Goal: Task Accomplishment & Management: Use online tool/utility

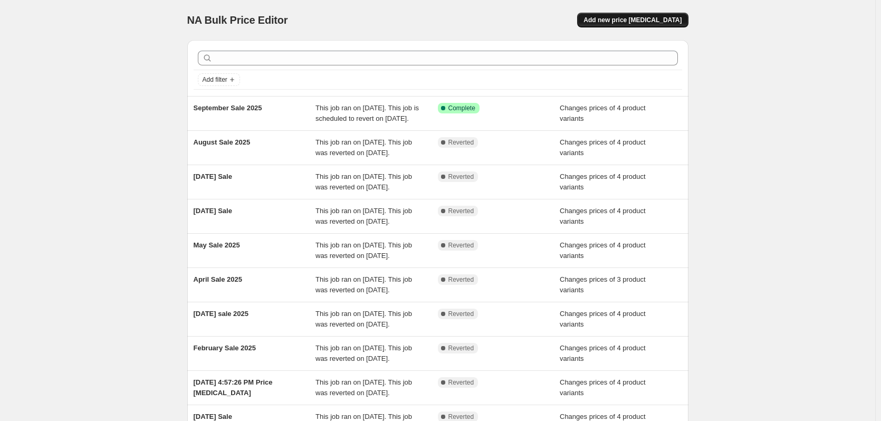
click at [634, 17] on span "Add new price [MEDICAL_DATA]" at bounding box center [632, 20] width 98 height 8
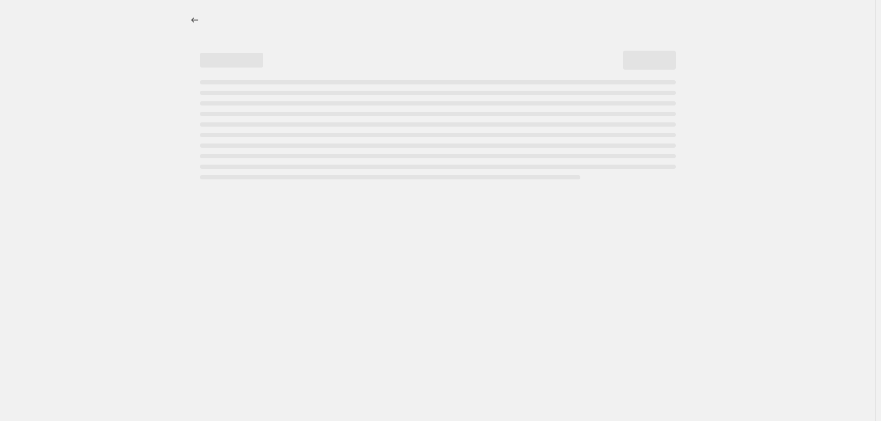
select select "percentage"
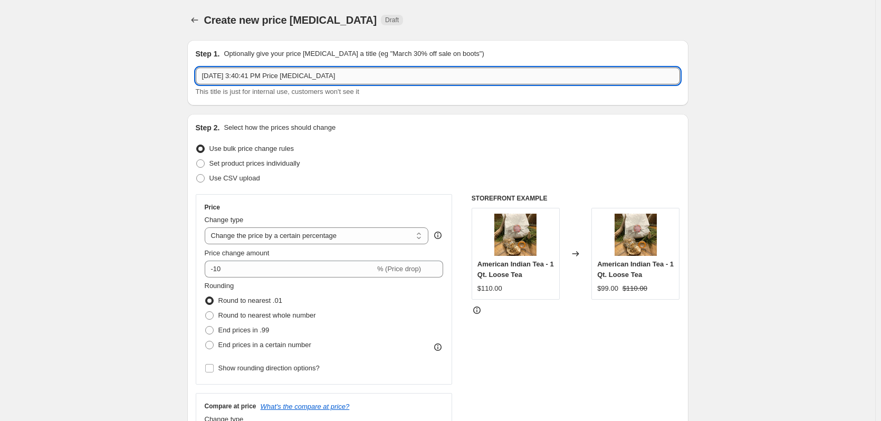
click at [354, 77] on input "[DATE] 3:40:41 PM Price [MEDICAL_DATA]" at bounding box center [438, 76] width 484 height 17
drag, startPoint x: 354, startPoint y: 77, endPoint x: 132, endPoint y: 79, distance: 221.6
type input "[DATE] Sale"
click at [286, 164] on span "Set product prices individually" at bounding box center [254, 163] width 91 height 8
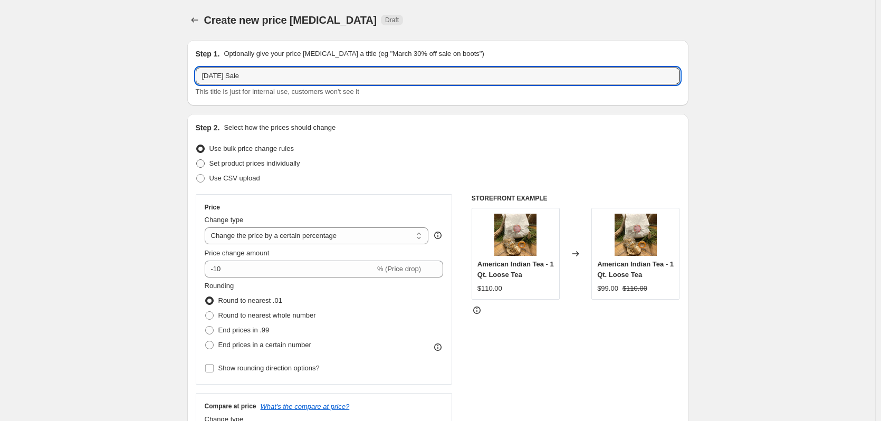
click at [197, 160] on input "Set product prices individually" at bounding box center [196, 159] width 1 height 1
radio input "true"
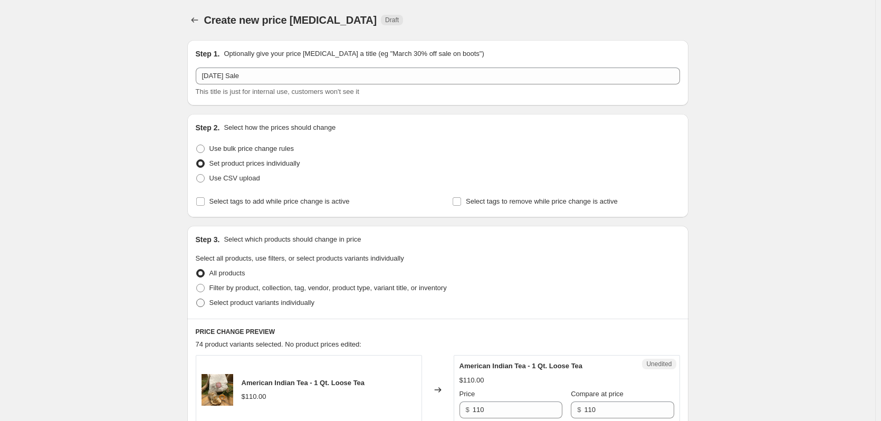
click at [261, 300] on span "Select product variants individually" at bounding box center [261, 303] width 105 height 8
click at [197, 299] on input "Select product variants individually" at bounding box center [196, 299] width 1 height 1
radio input "true"
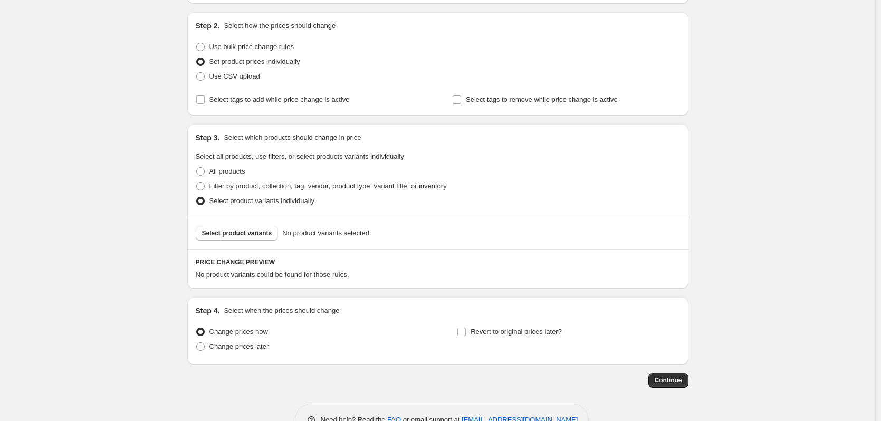
scroll to position [106, 0]
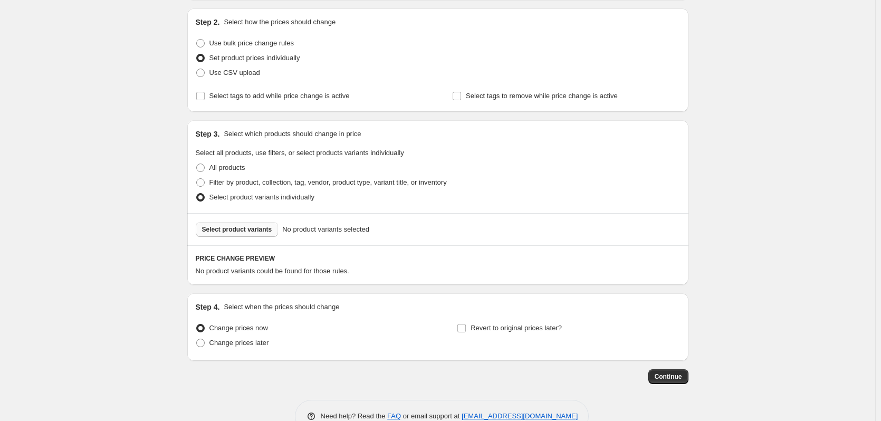
click at [242, 227] on span "Select product variants" at bounding box center [237, 229] width 70 height 8
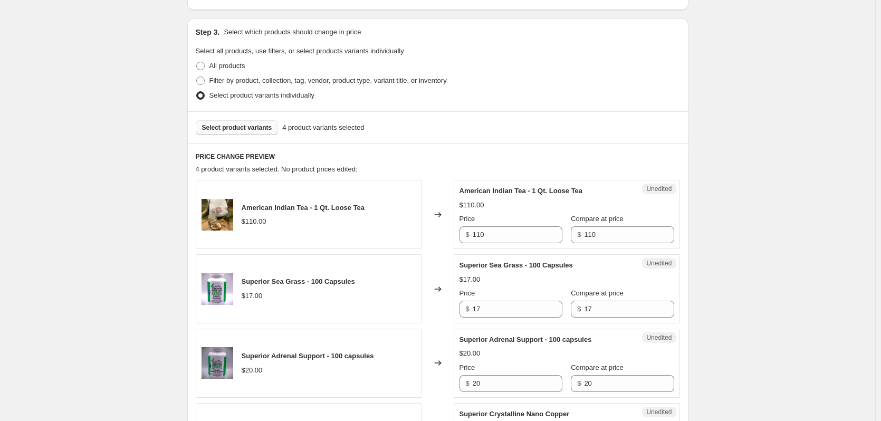
scroll to position [211, 0]
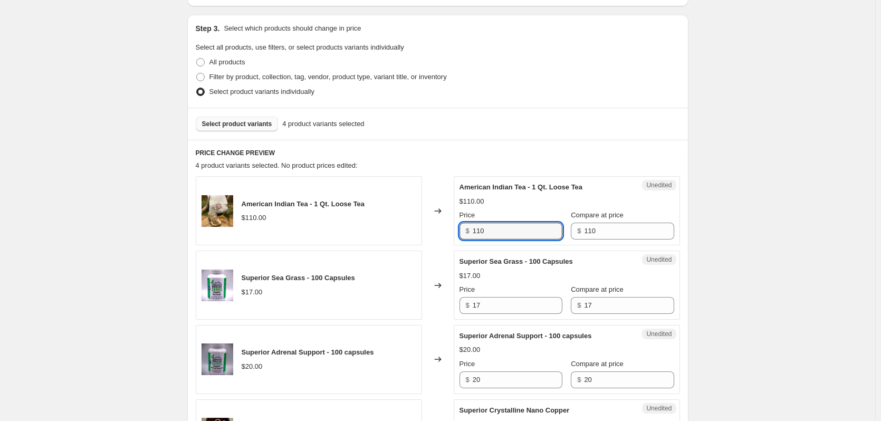
drag, startPoint x: 504, startPoint y: 233, endPoint x: 447, endPoint y: 243, distance: 58.3
click at [447, 243] on div "American Indian Tea - 1 Qt. Loose Tea $110.00 Changed to Unedited American Indi…" at bounding box center [438, 210] width 484 height 69
type input "95"
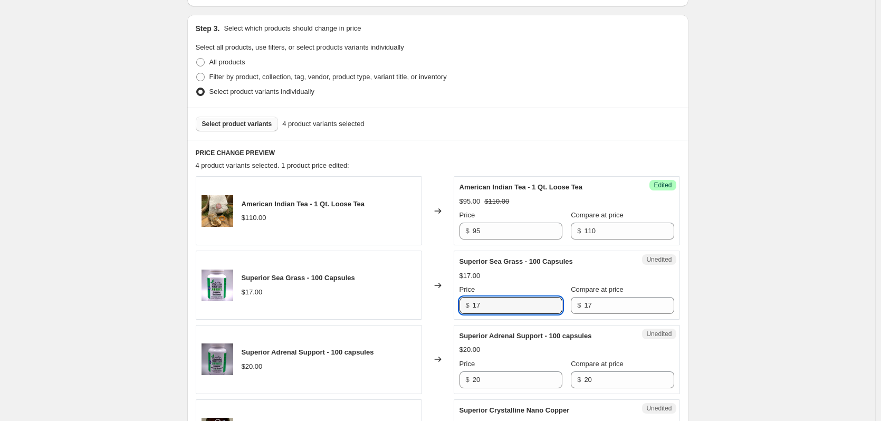
drag, startPoint x: 490, startPoint y: 301, endPoint x: 463, endPoint y: 307, distance: 27.6
click at [463, 307] on div "$ 17" at bounding box center [511, 305] width 103 height 17
type input "14"
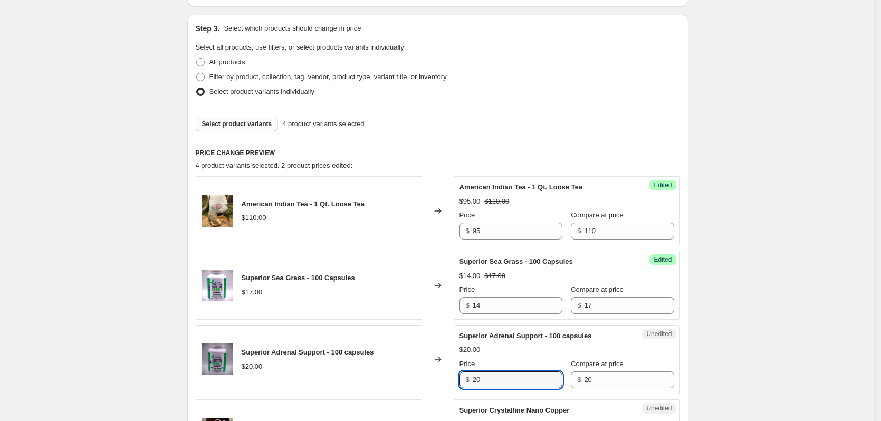
drag, startPoint x: 453, startPoint y: 384, endPoint x: 433, endPoint y: 386, distance: 20.1
click at [433, 386] on div "Superior Adrenal Support - 100 capsules $20.00 Changed to Unedited Superior Adr…" at bounding box center [438, 359] width 484 height 69
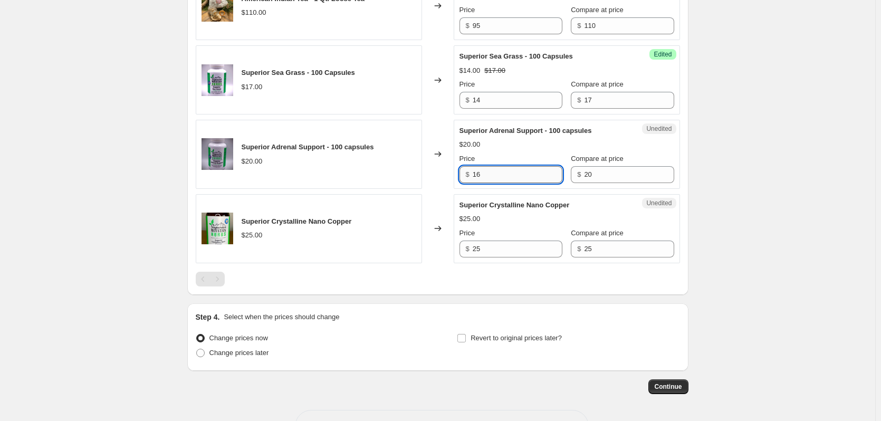
scroll to position [422, 0]
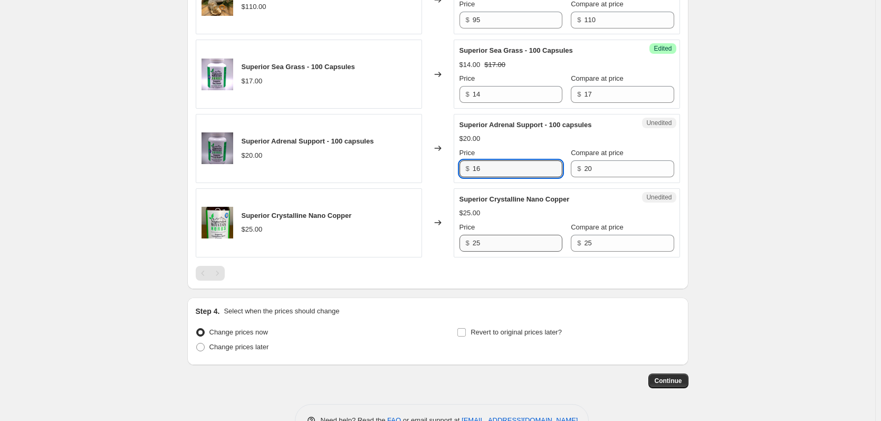
type input "16"
drag, startPoint x: 510, startPoint y: 241, endPoint x: 439, endPoint y: 258, distance: 72.2
click at [439, 258] on div "American Indian Tea - 1 Qt. Loose Tea $110.00 Changed to Success Edited America…" at bounding box center [438, 122] width 484 height 315
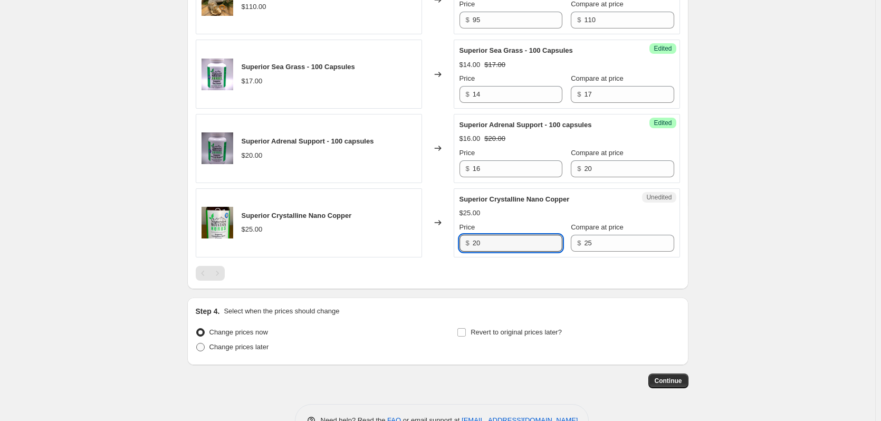
type input "20"
click at [257, 348] on span "Change prices later" at bounding box center [239, 347] width 60 height 8
click at [197, 343] on input "Change prices later" at bounding box center [196, 343] width 1 height 1
radio input "true"
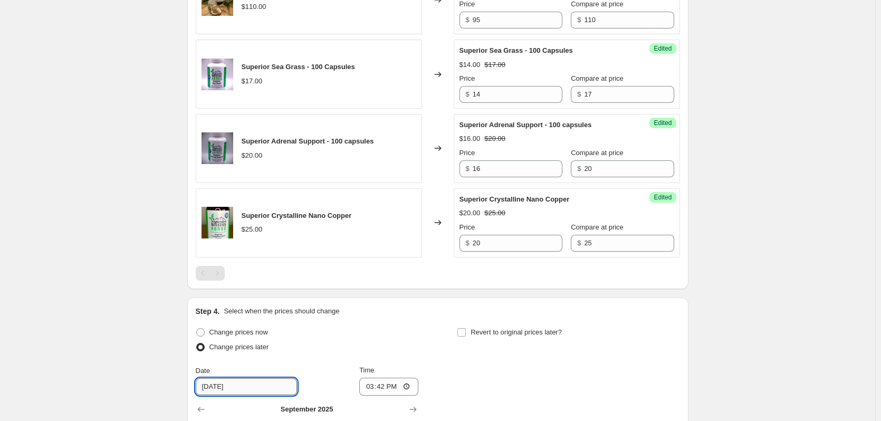
click at [257, 390] on input "[DATE]" at bounding box center [246, 386] width 101 height 17
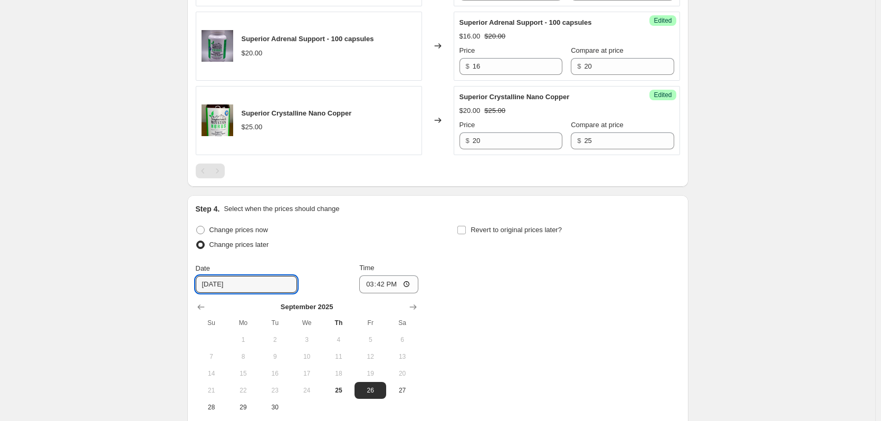
scroll to position [528, 0]
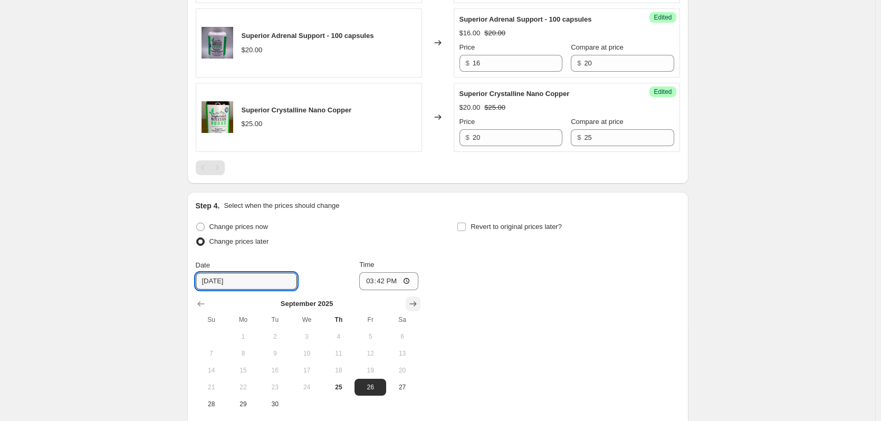
click at [416, 301] on icon "Show next month, October 2025" at bounding box center [413, 304] width 11 height 11
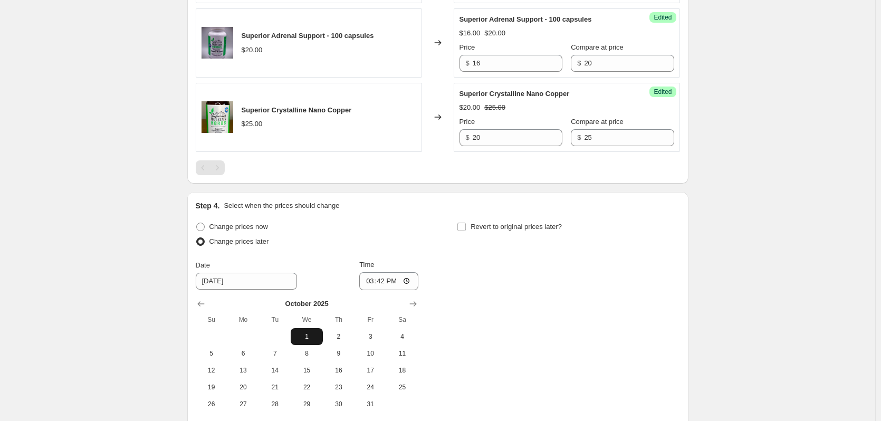
click at [309, 338] on span "1" at bounding box center [306, 336] width 23 height 8
type input "[DATE]"
click at [412, 281] on input "15:42" at bounding box center [388, 281] width 59 height 18
type input "00:00"
click at [474, 340] on div "Change prices now Change prices later Date [DATE] Time 00:00 [DATE] Su Mo Tu We…" at bounding box center [438, 315] width 484 height 193
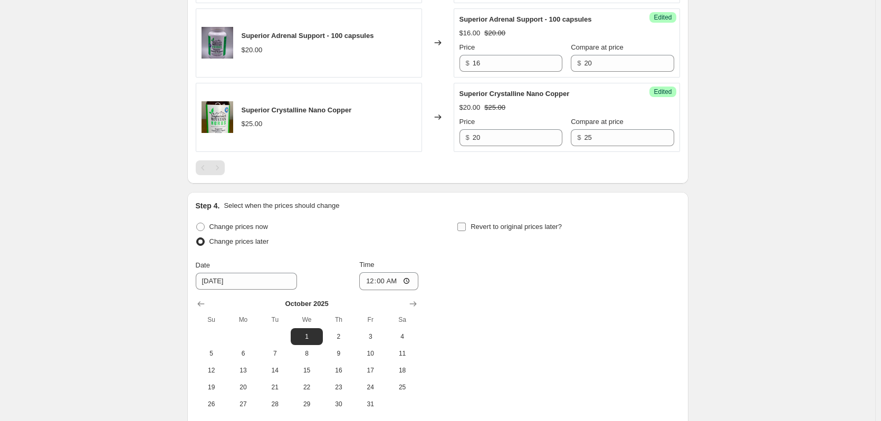
click at [462, 224] on input "Revert to original prices later?" at bounding box center [461, 227] width 8 height 8
checkbox input "true"
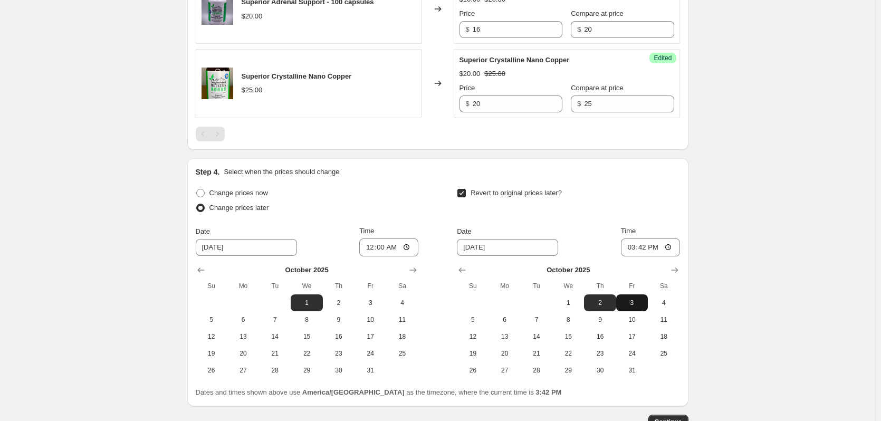
scroll to position [580, 0]
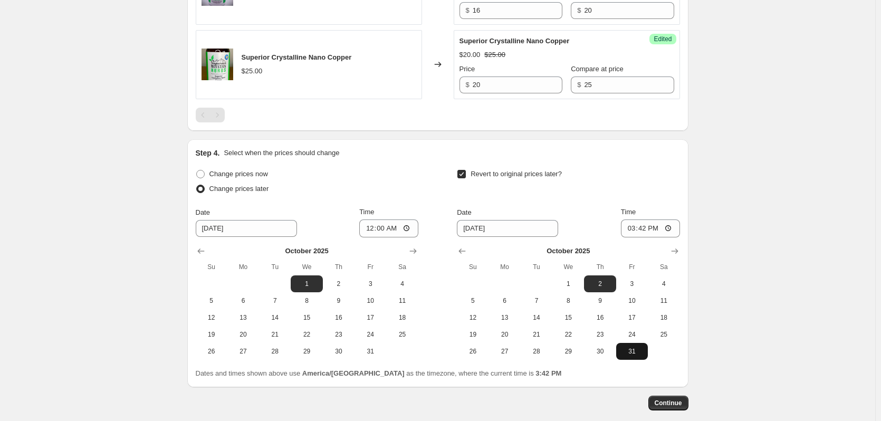
click at [630, 350] on span "31" at bounding box center [631, 351] width 23 height 8
type input "[DATE]"
click at [672, 228] on input "15:42" at bounding box center [650, 228] width 59 height 18
type input "23:59"
click at [635, 173] on div "Revert to original prices later?" at bounding box center [568, 183] width 223 height 32
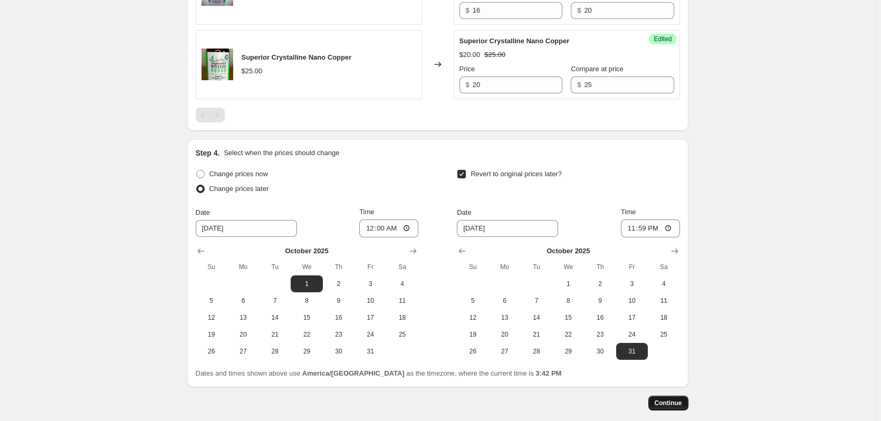
click at [673, 399] on span "Continue" at bounding box center [668, 403] width 27 height 8
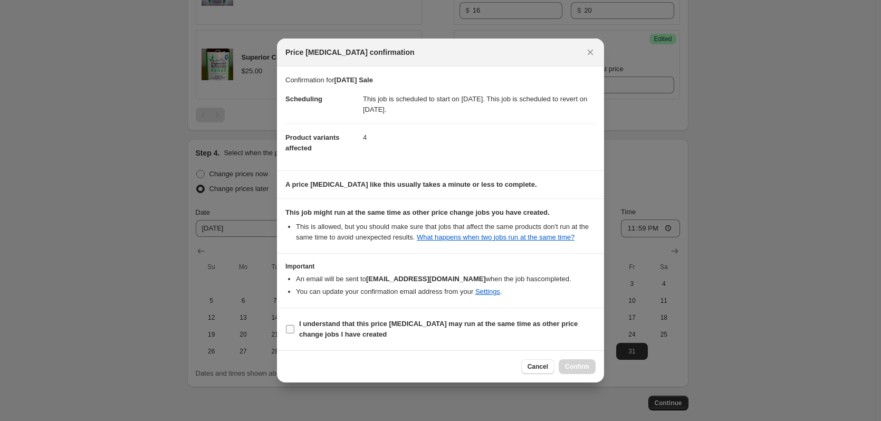
click at [292, 329] on input "I understand that this price [MEDICAL_DATA] may run at the same time as other p…" at bounding box center [290, 329] width 8 height 8
checkbox input "true"
click at [581, 369] on span "Confirm" at bounding box center [577, 366] width 24 height 8
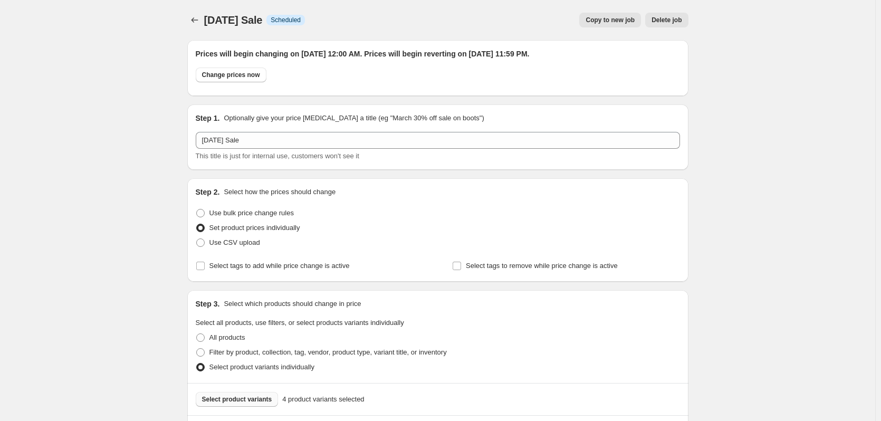
scroll to position [580, 0]
